Goal: Task Accomplishment & Management: Manage account settings

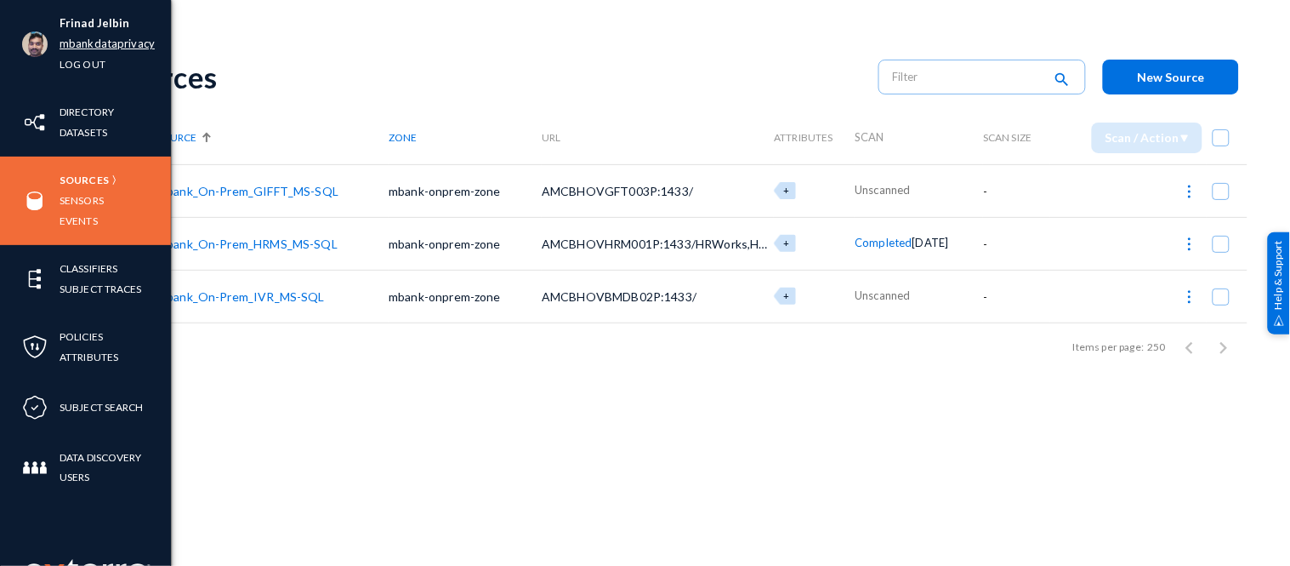
click at [60, 45] on link "mbankdataprivacy" at bounding box center [107, 44] width 95 height 20
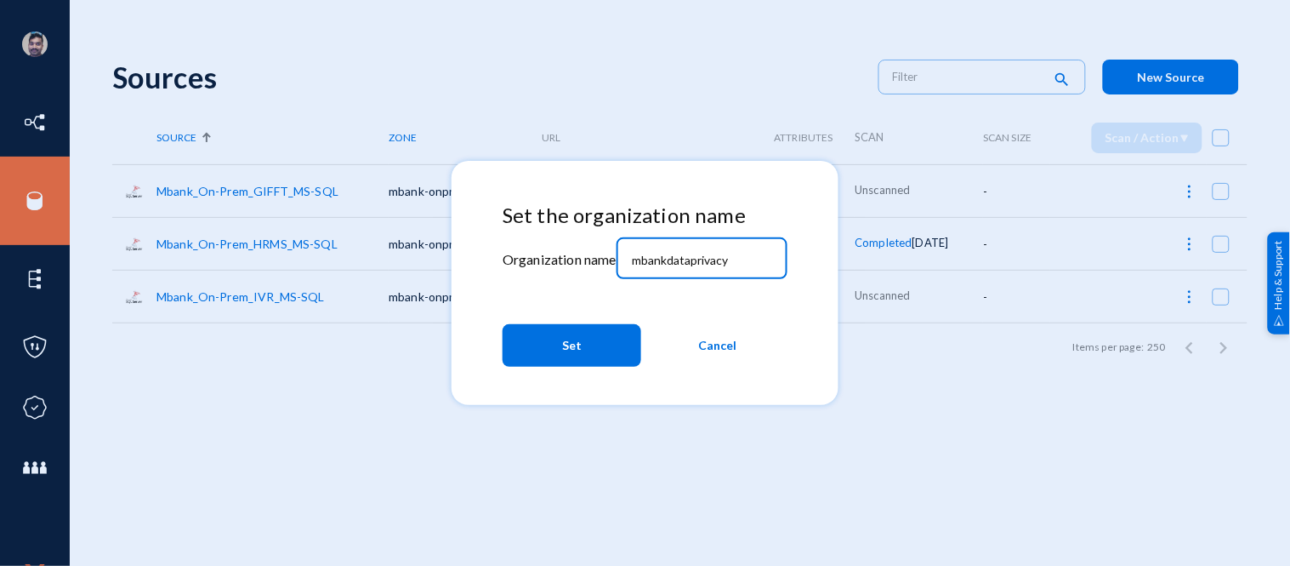
drag, startPoint x: 746, startPoint y: 259, endPoint x: 465, endPoint y: 231, distance: 282.0
click at [465, 231] on mat-dialog-container "Set the organization name Organization name mbankdataprivacy Set Cancel" at bounding box center [645, 283] width 387 height 244
drag, startPoint x: 742, startPoint y: 259, endPoint x: 607, endPoint y: 253, distance: 134.5
click at [612, 253] on div "Set the organization name Organization name mbankdataprivacy Set Cancel" at bounding box center [645, 288] width 285 height 171
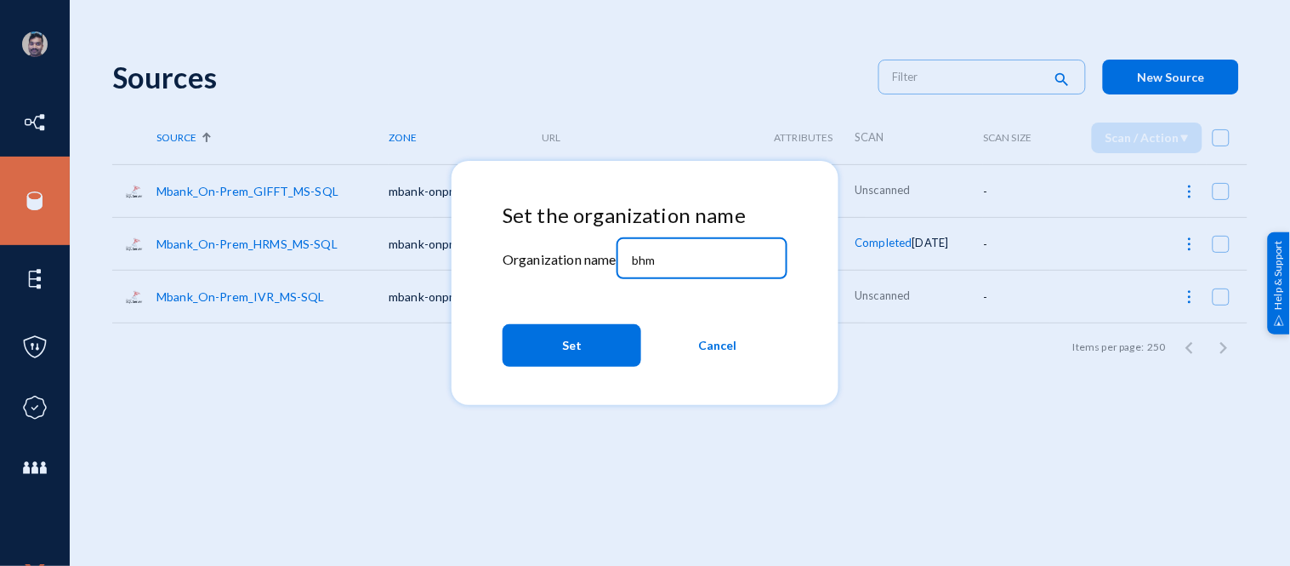
type input "bhm"
click at [600, 351] on button "Set" at bounding box center [572, 345] width 139 height 43
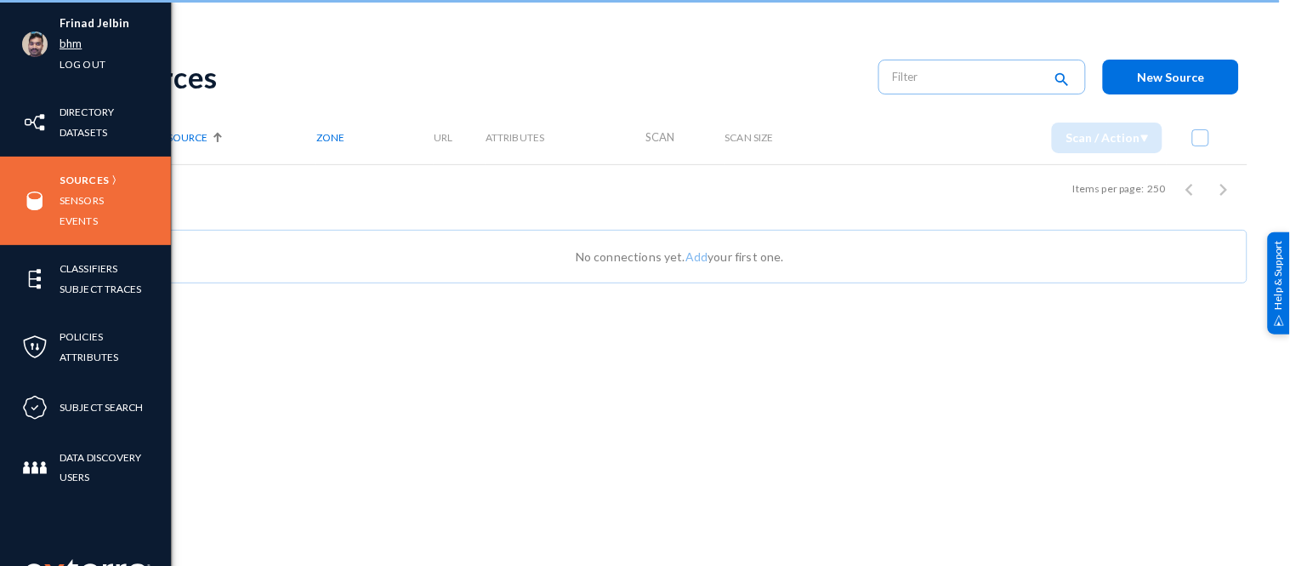
click at [70, 43] on link "bhm" at bounding box center [71, 44] width 22 height 20
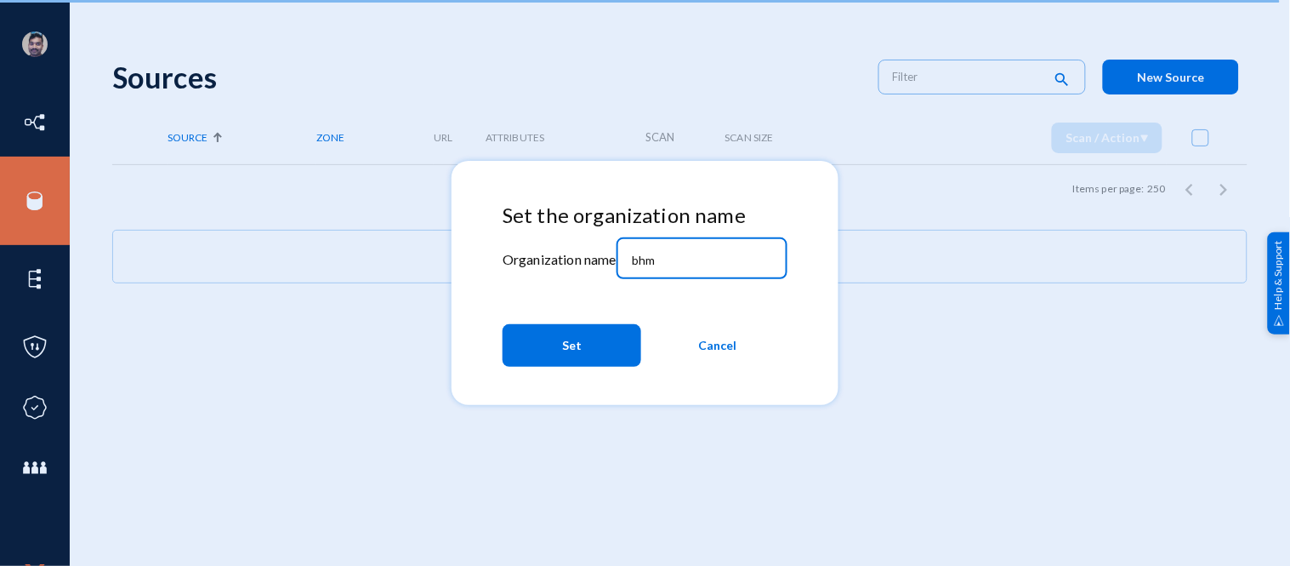
drag, startPoint x: 681, startPoint y: 252, endPoint x: 623, endPoint y: 257, distance: 58.1
click at [624, 257] on div "bhm" at bounding box center [702, 257] width 171 height 44
type input "mbankdataprivacy"
click at [592, 351] on button "Set" at bounding box center [572, 345] width 139 height 43
